Goal: Information Seeking & Learning: Learn about a topic

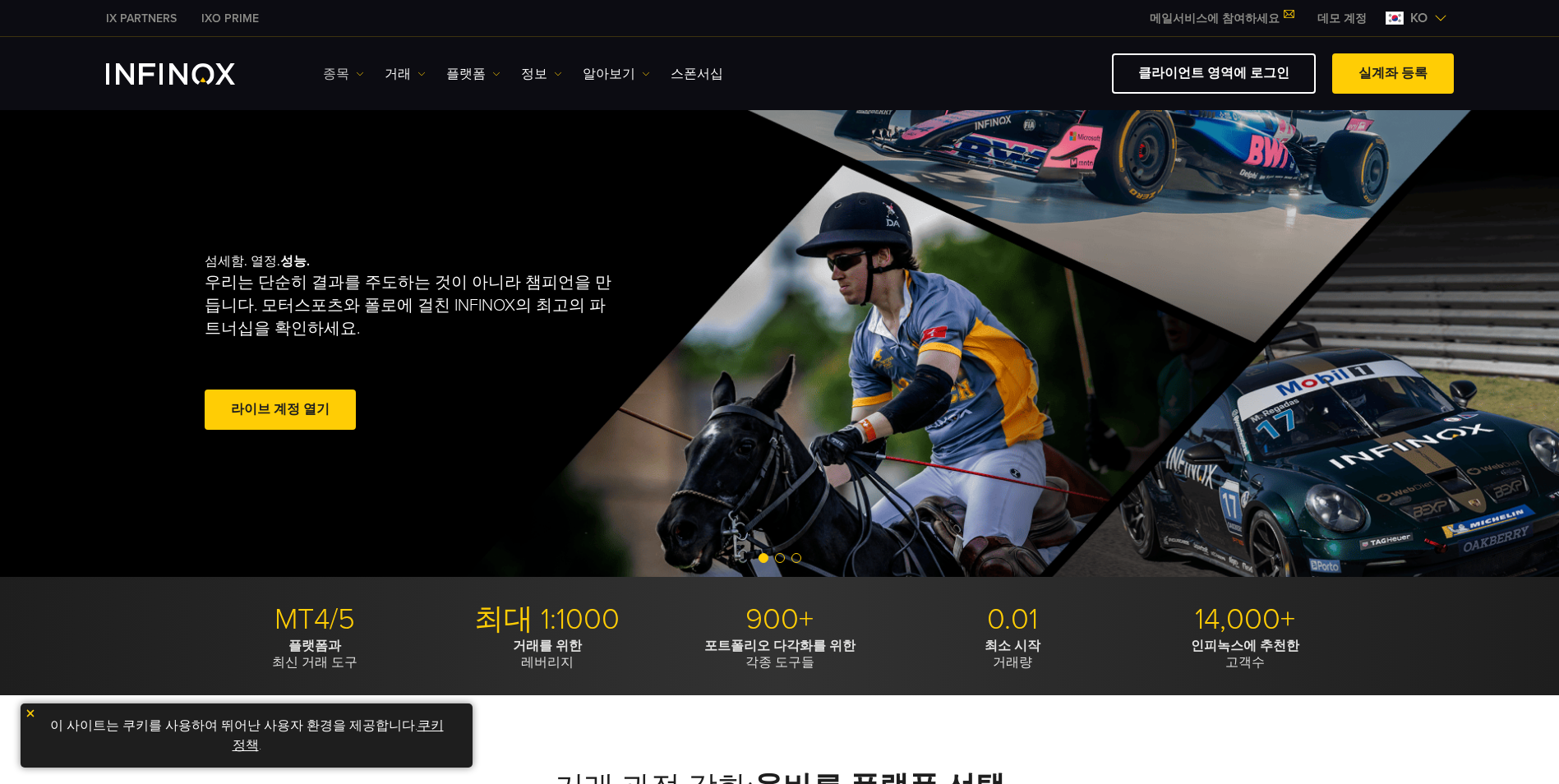
drag, startPoint x: 0, startPoint y: 0, endPoint x: 349, endPoint y: 72, distance: 356.3
click at [349, 72] on link "종목" at bounding box center [344, 73] width 41 height 20
click at [355, 157] on link "상품 정보" at bounding box center [367, 161] width 89 height 35
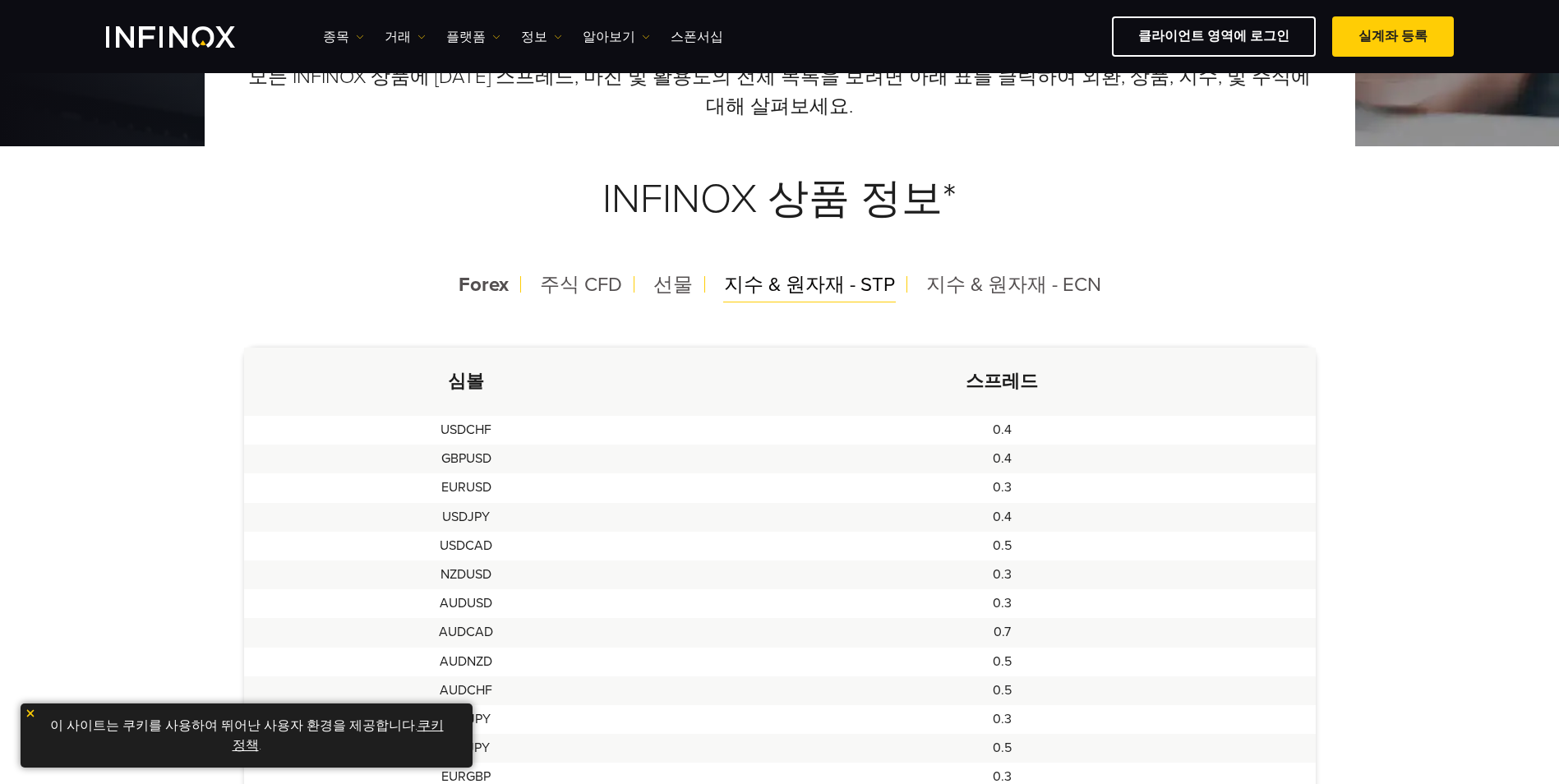
click at [770, 293] on span "지수 & 원자재 - STP" at bounding box center [809, 285] width 171 height 24
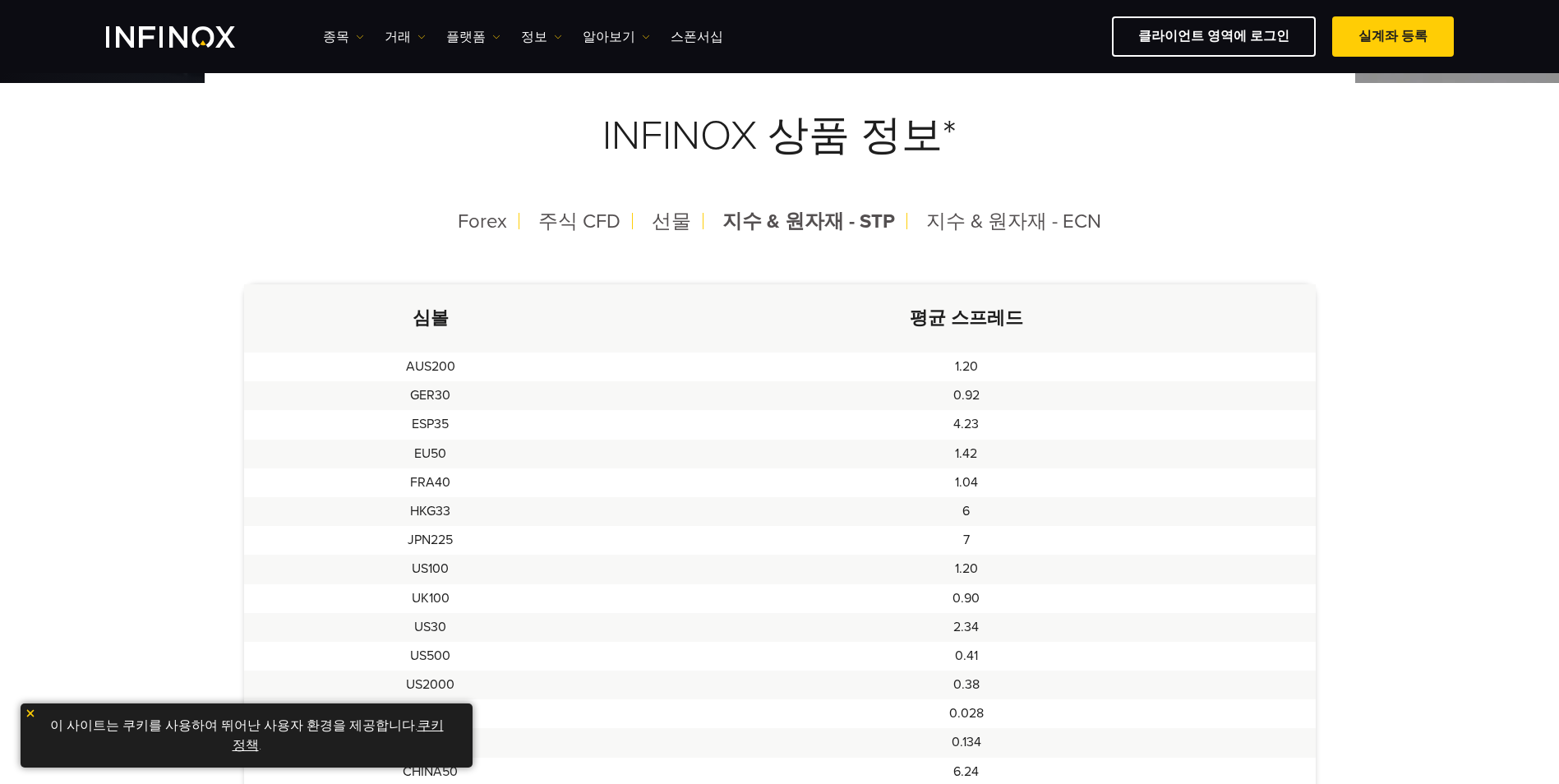
scroll to position [575, 0]
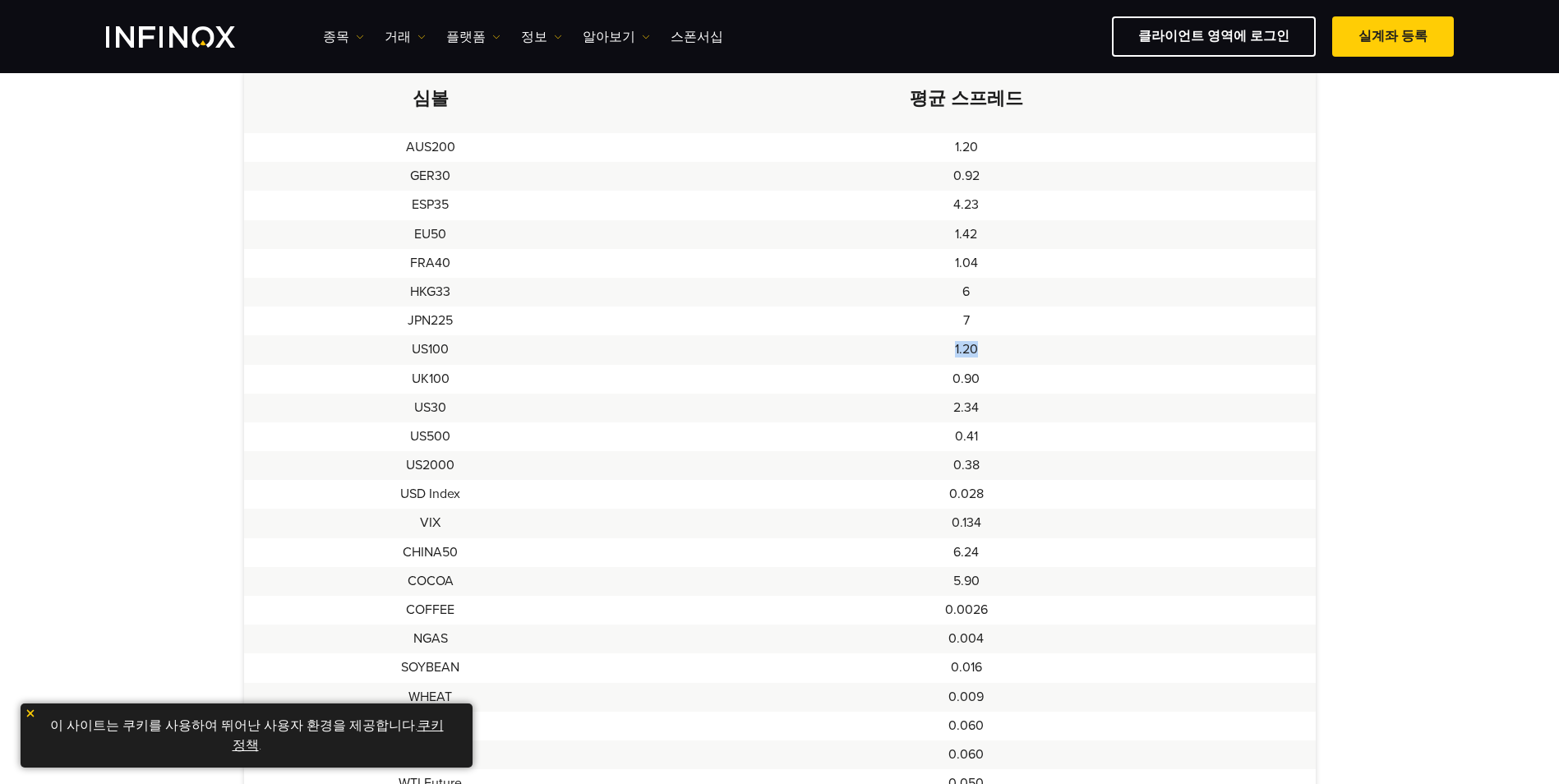
drag, startPoint x: 979, startPoint y: 353, endPoint x: 941, endPoint y: 352, distance: 38.0
click at [941, 352] on td "1.20" at bounding box center [966, 349] width 699 height 28
